Goal: Task Accomplishment & Management: Complete application form

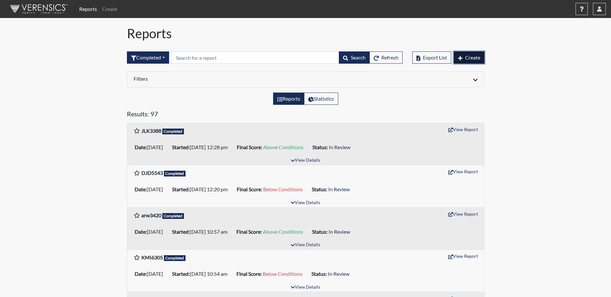
click at [468, 59] on span "Create" at bounding box center [472, 57] width 15 height 6
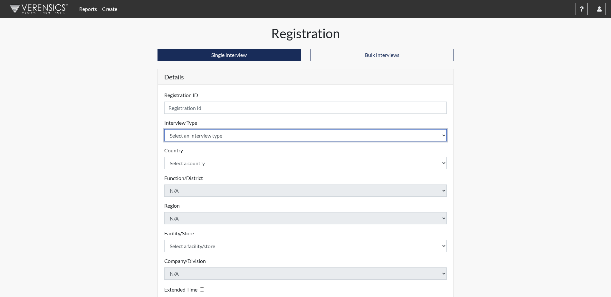
click at [215, 136] on select "Select an interview type Corrections Pre-Employment" at bounding box center [305, 135] width 283 height 12
select select "ff733e93-e1bf-11ea-9c9f-0eff0cf7eb8f"
click at [164, 129] on select "Select an interview type Corrections Pre-Employment" at bounding box center [305, 135] width 283 height 12
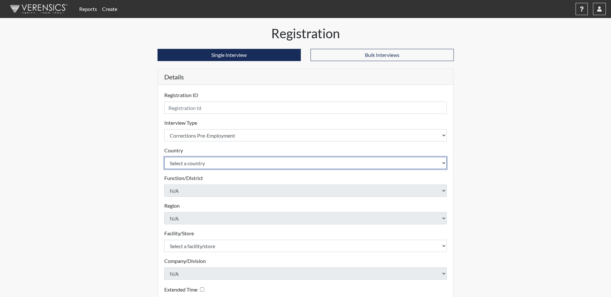
click at [208, 166] on select "Select a country [GEOGRAPHIC_DATA] [GEOGRAPHIC_DATA]" at bounding box center [305, 163] width 283 height 12
select select "united-states-of-[GEOGRAPHIC_DATA]"
click at [164, 157] on select "Select a country [GEOGRAPHIC_DATA] [GEOGRAPHIC_DATA]" at bounding box center [305, 163] width 283 height 12
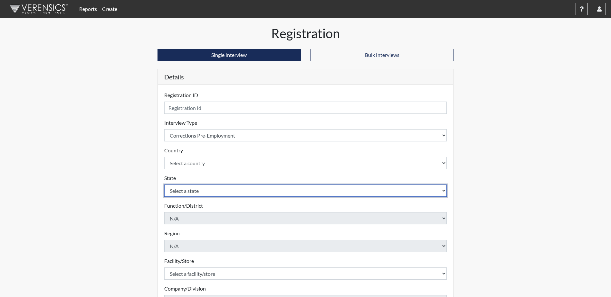
click at [198, 192] on select "Select a state [US_STATE] [US_STATE] [US_STATE] [US_STATE] [US_STATE] [US_STATE…" at bounding box center [305, 191] width 283 height 12
select select "GA"
click at [164, 185] on select "Select a state [US_STATE] [US_STATE] [US_STATE] [US_STATE] [US_STATE] [US_STATE…" at bounding box center [305, 191] width 283 height 12
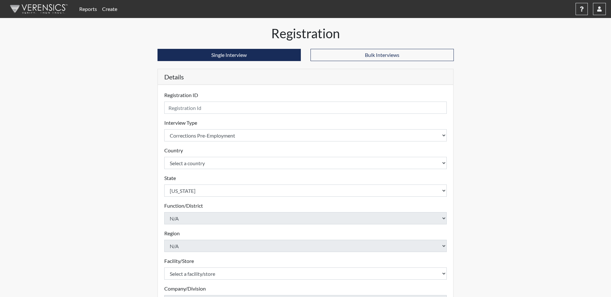
click at [127, 111] on div "Registration Single Interview Bulk Interviews Details Registration ID Please pr…" at bounding box center [305, 208] width 367 height 364
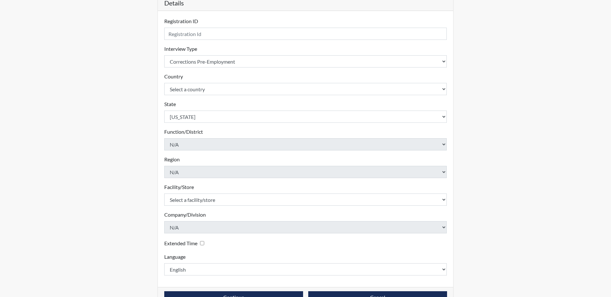
scroll to position [92, 0]
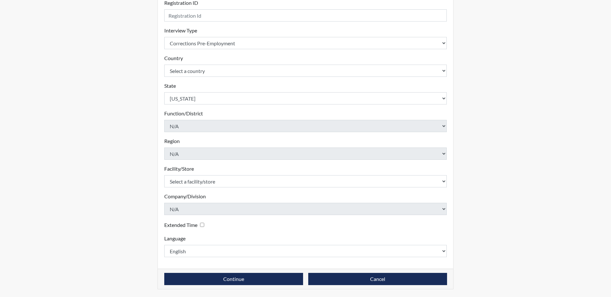
click at [297, 188] on form "Registration ID Please provide a registration ID. Interview Type Select an inte…" at bounding box center [305, 128] width 283 height 258
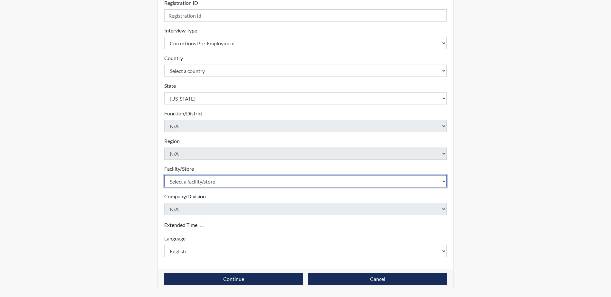
click at [306, 183] on select "Select a facility/store [PERSON_NAME] [PERSON_NAME] PDC" at bounding box center [305, 181] width 283 height 12
select select "cf1e5dfe-3baa-413c-b166-b13f4c2865ea"
click at [164, 175] on select "Select a facility/store [PERSON_NAME] [PERSON_NAME] PDC" at bounding box center [305, 181] width 283 height 12
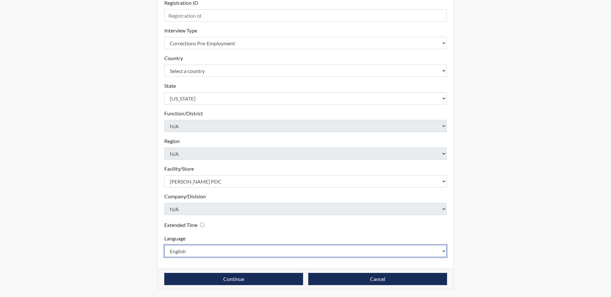
click at [307, 252] on select "English Spanish" at bounding box center [305, 251] width 283 height 12
click at [164, 245] on select "English Spanish" at bounding box center [305, 251] width 283 height 12
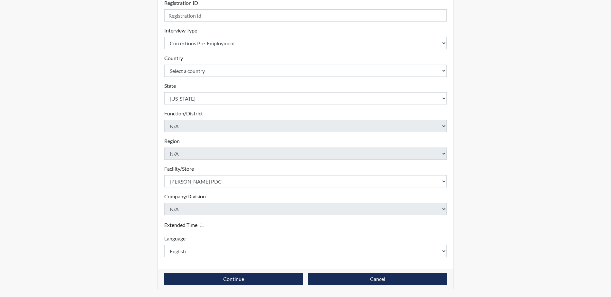
click at [481, 227] on div "Registration Single Interview Bulk Interviews Details Registration ID Please pr…" at bounding box center [305, 115] width 367 height 364
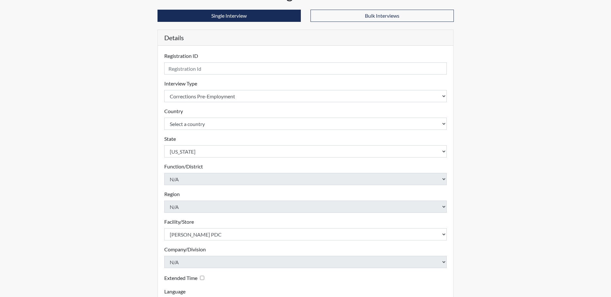
scroll to position [28, 0]
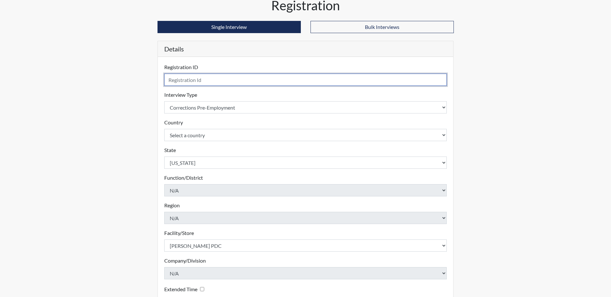
click at [201, 79] on input "text" at bounding box center [305, 80] width 283 height 12
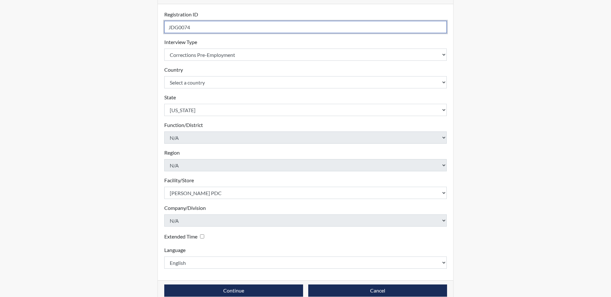
scroll to position [92, 0]
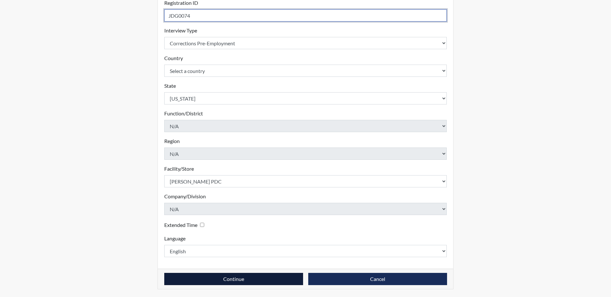
type input "JDG0074"
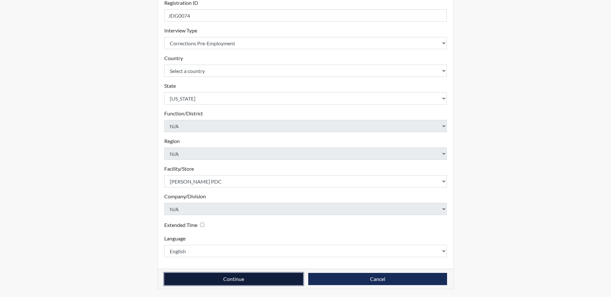
click at [251, 283] on button "Continue" at bounding box center [233, 279] width 139 height 12
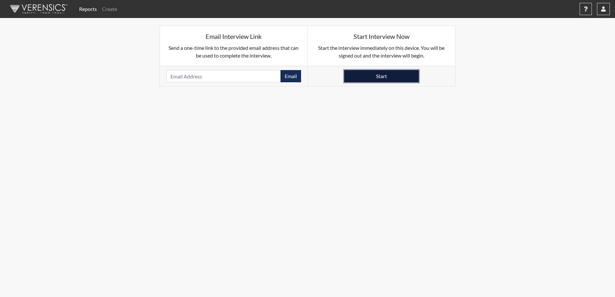
click at [370, 77] on button "Start" at bounding box center [381, 76] width 75 height 12
